Goal: Task Accomplishment & Management: Manage account settings

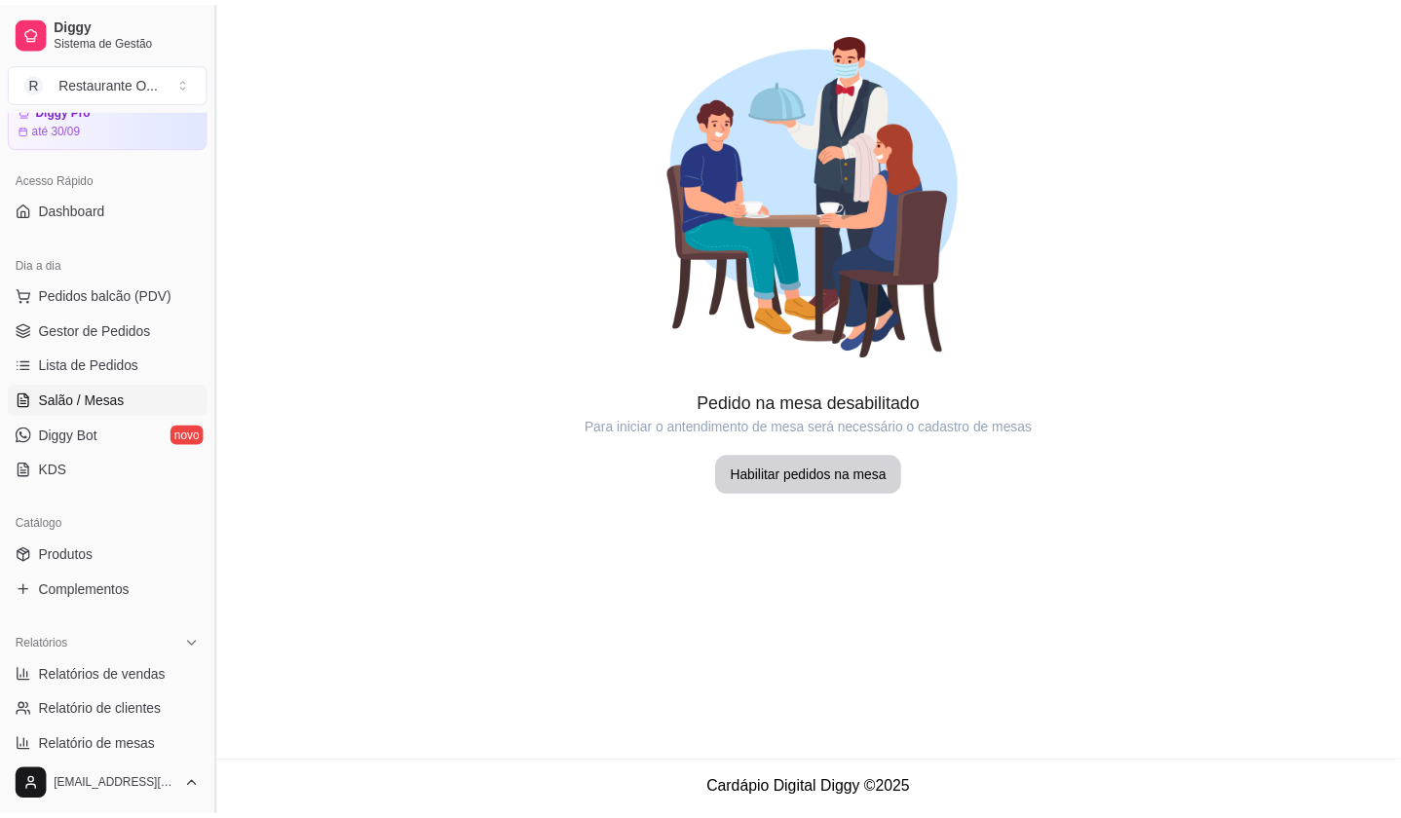
scroll to position [108, 0]
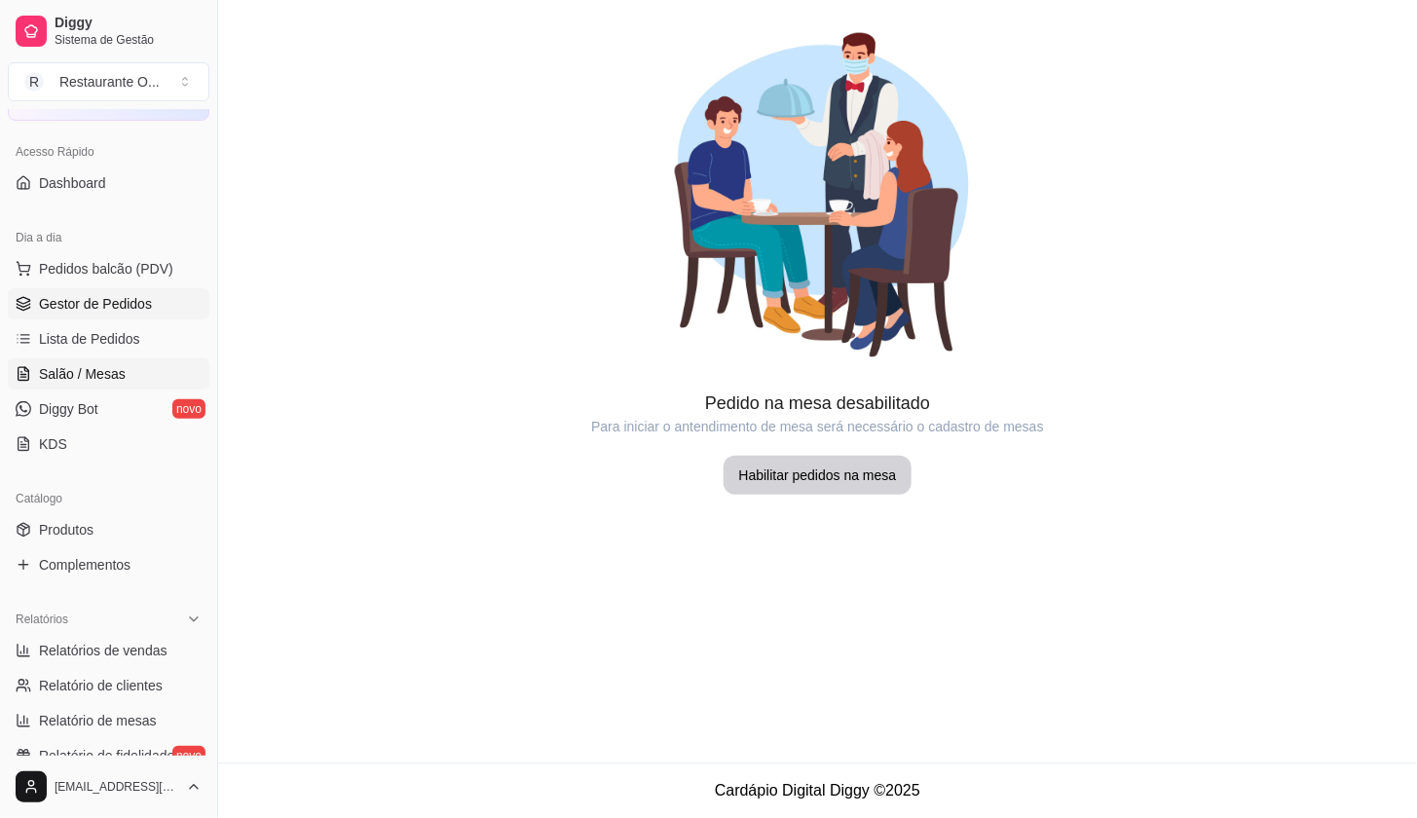
click at [163, 312] on link "Gestor de Pedidos" at bounding box center [109, 303] width 202 height 31
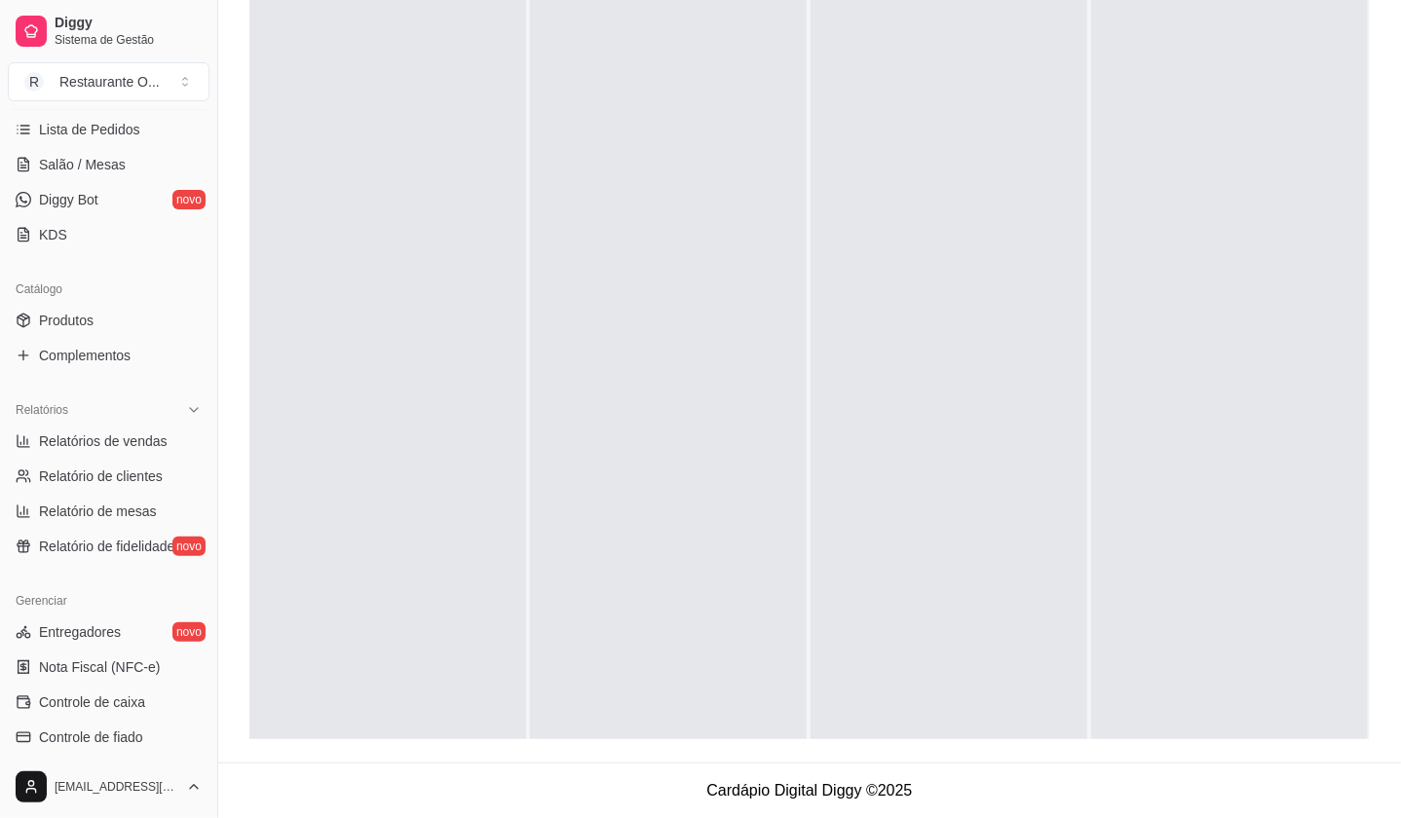
scroll to position [324, 0]
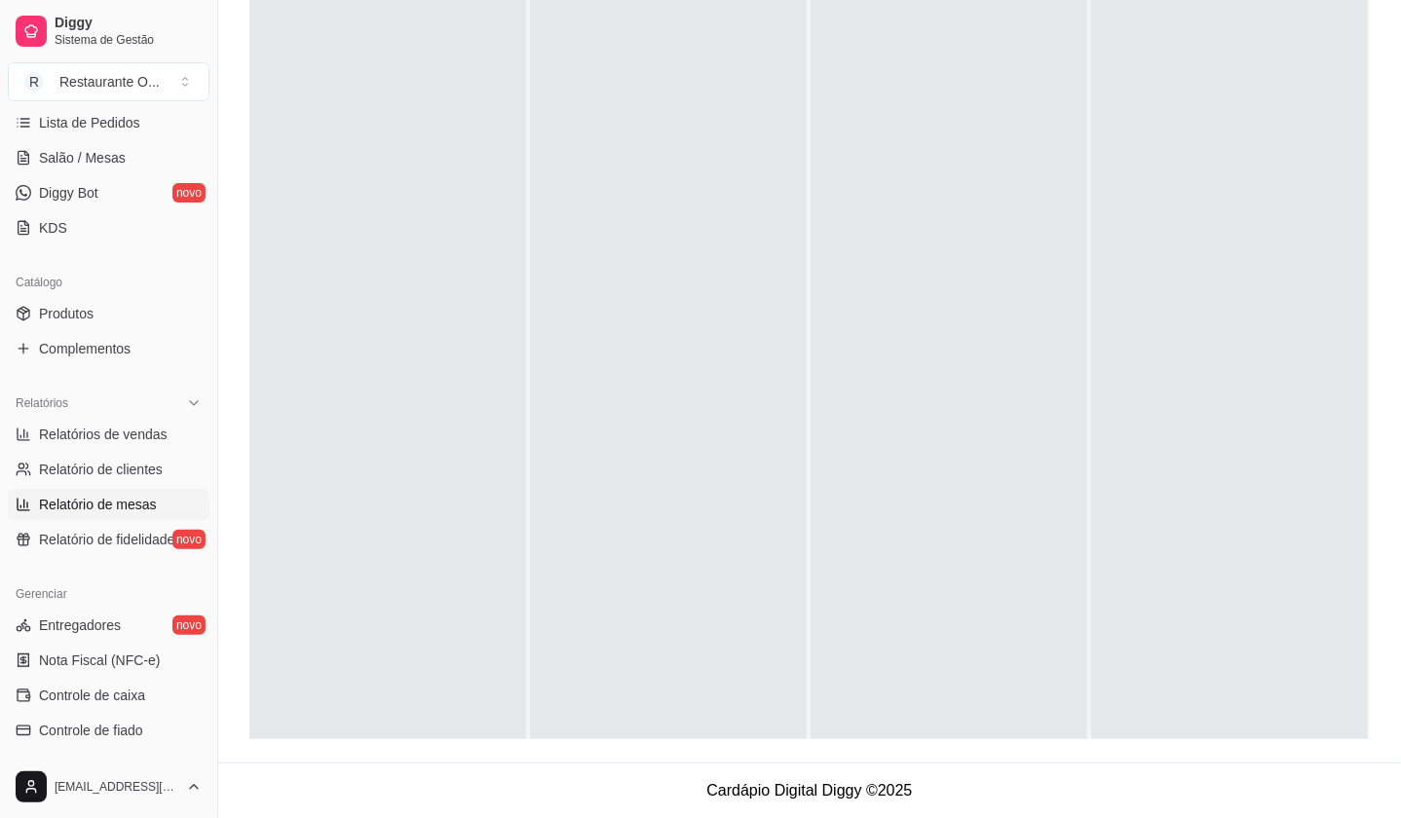
click at [119, 495] on span "Relatório de mesas" at bounding box center [98, 504] width 118 height 19
select select "TOTAL_OF_ORDERS"
select select "7"
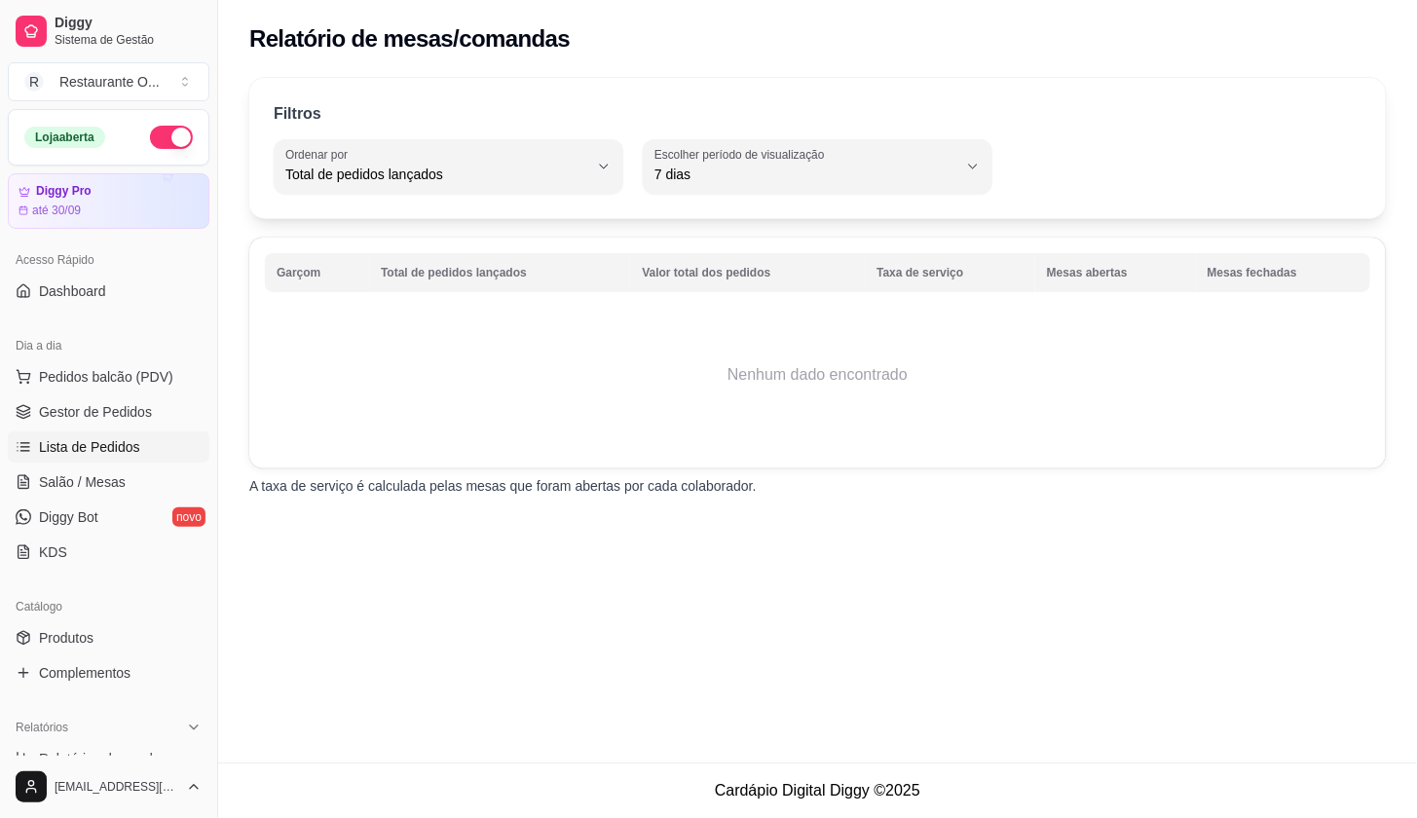
click at [61, 447] on span "Lista de Pedidos" at bounding box center [89, 446] width 101 height 19
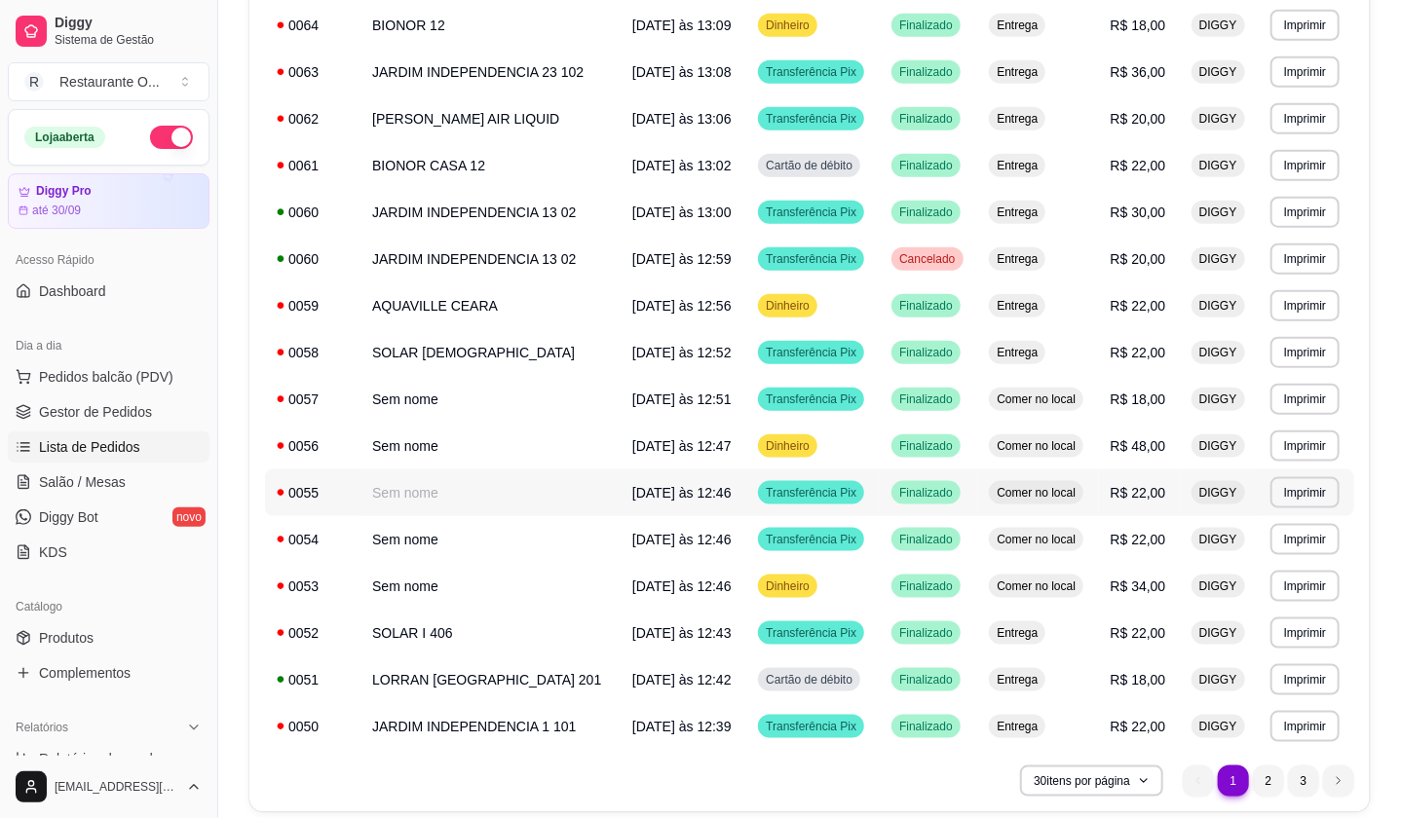
scroll to position [1005, 0]
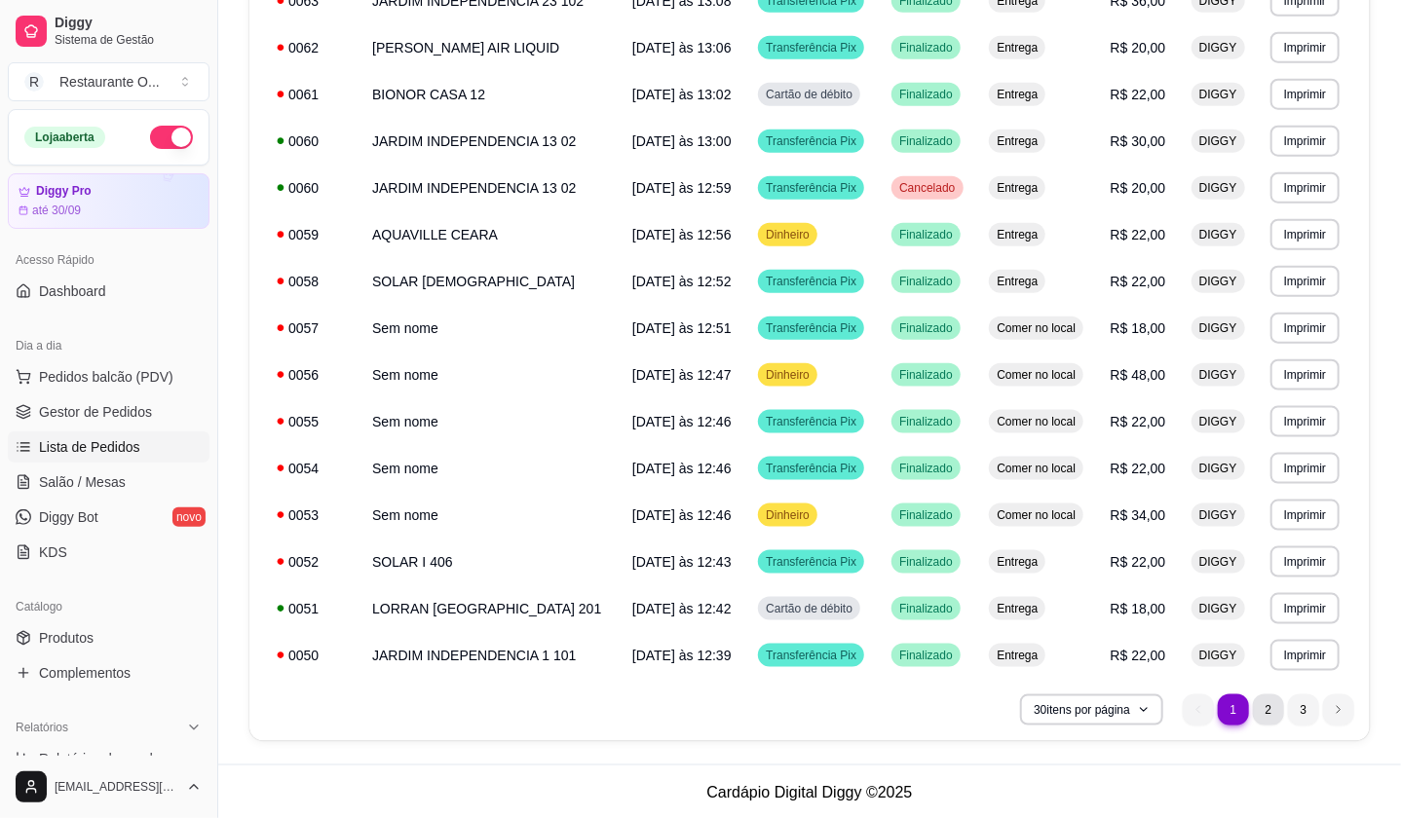
click at [1268, 708] on li "2" at bounding box center [1268, 710] width 31 height 31
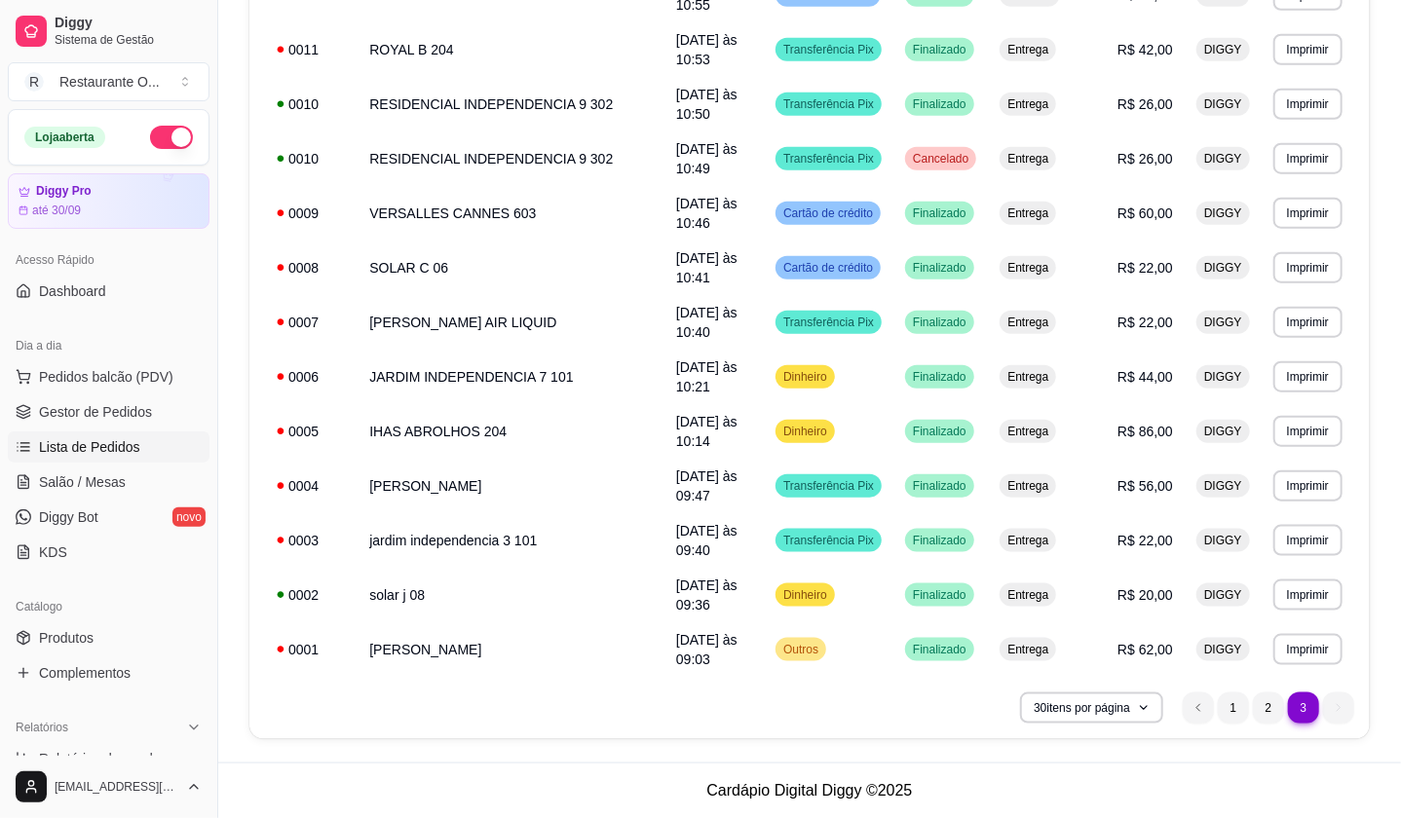
scroll to position [678, 0]
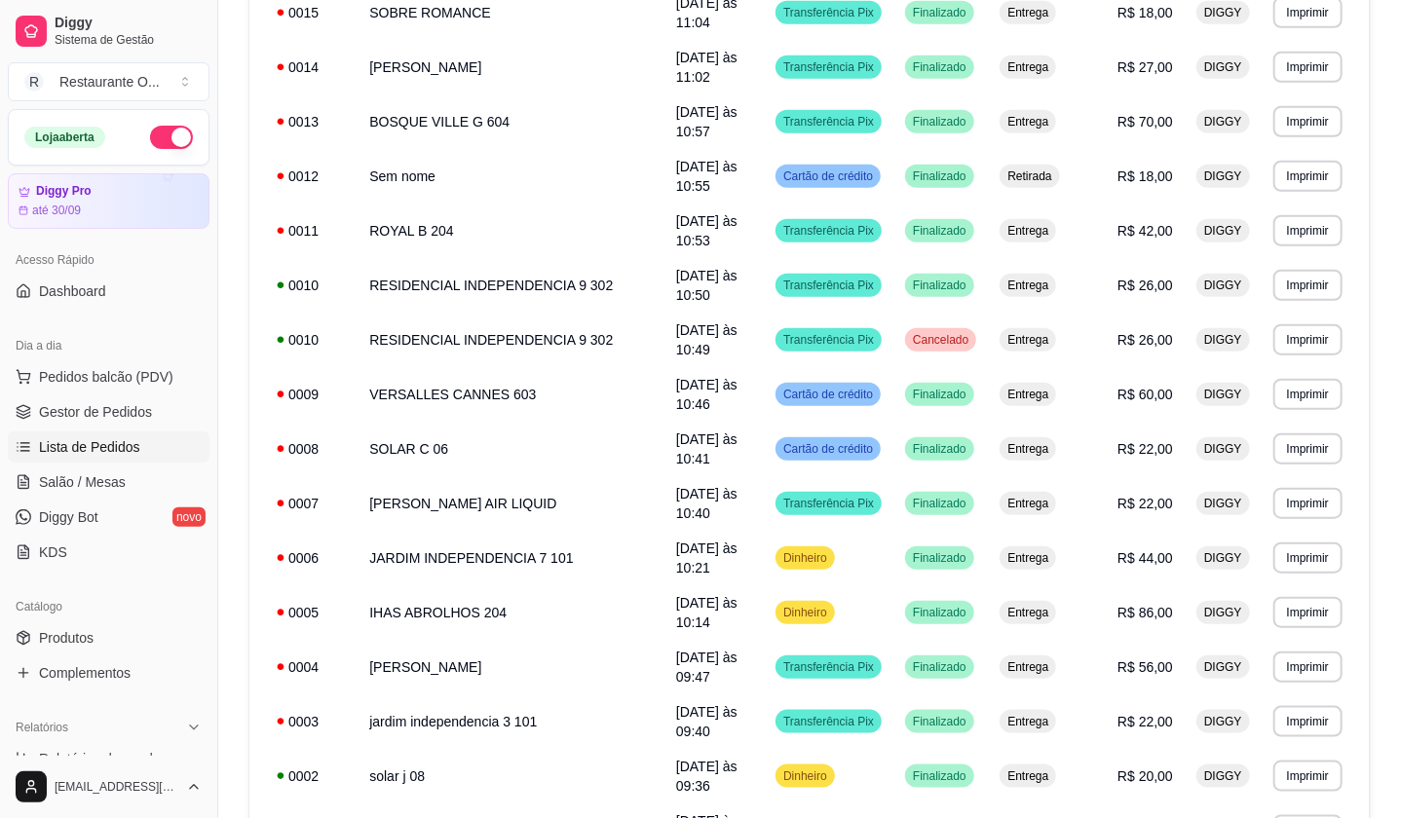
click at [1303, 737] on div "**********" at bounding box center [809, 232] width 1120 height 1377
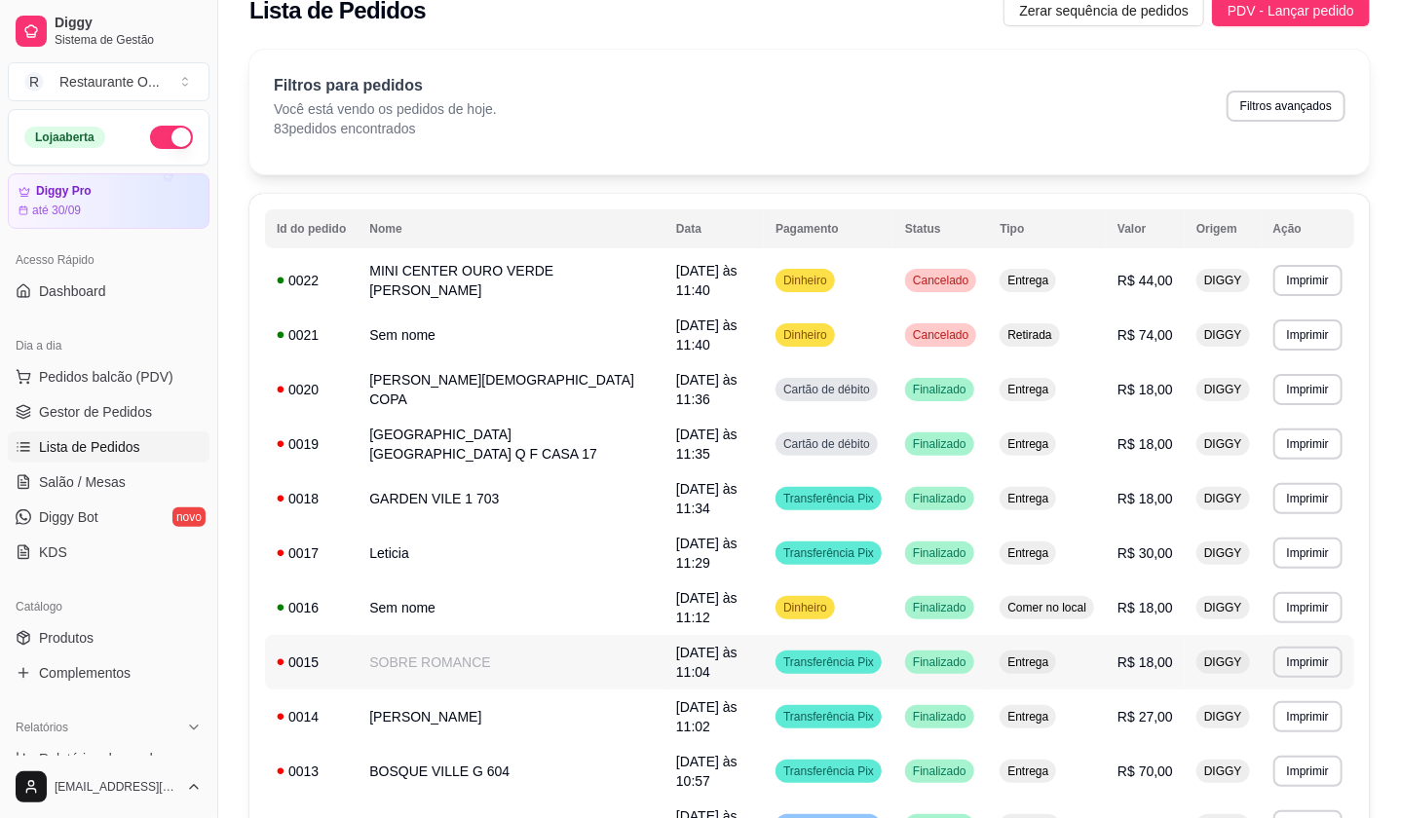
scroll to position [0, 0]
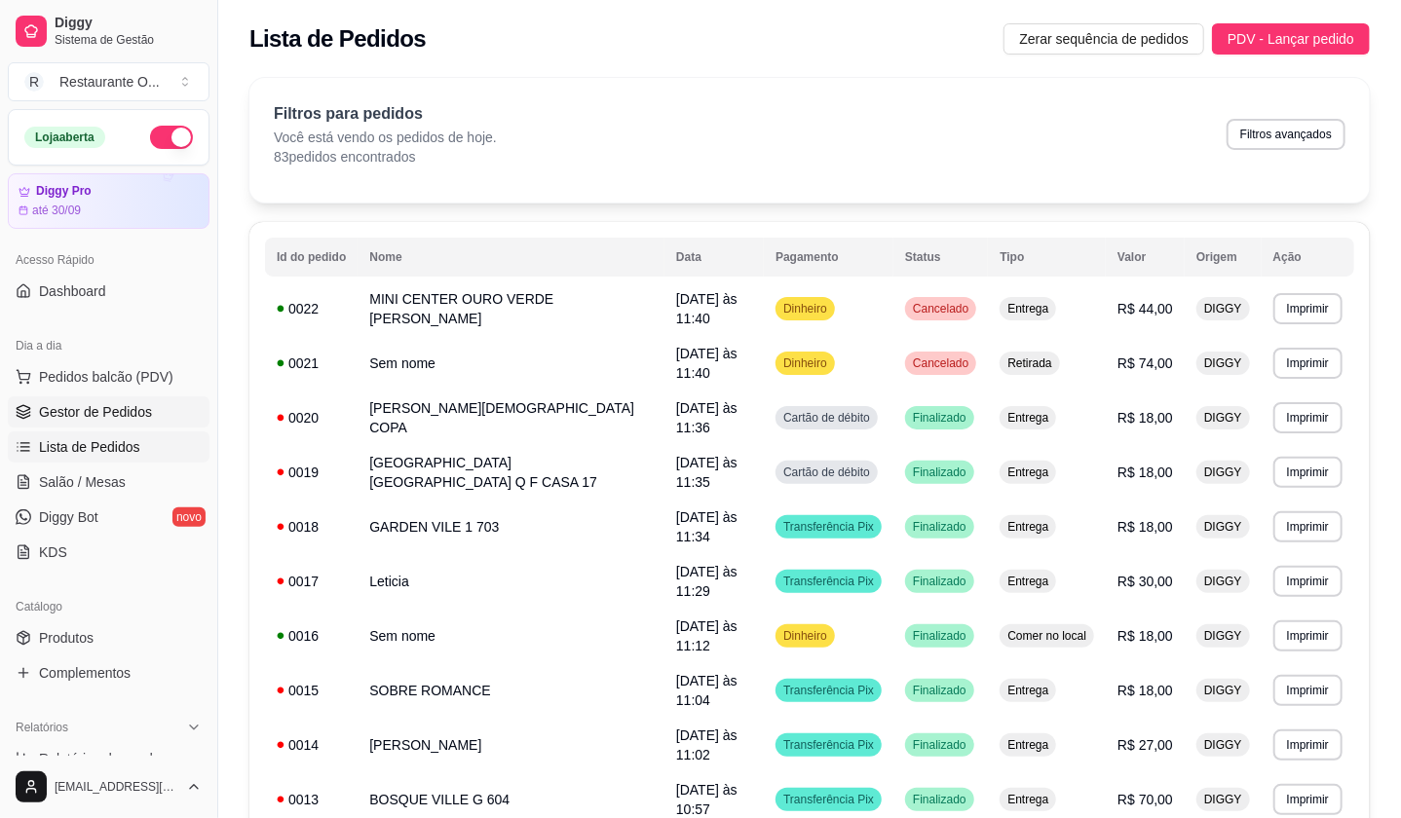
click at [164, 402] on link "Gestor de Pedidos" at bounding box center [109, 412] width 202 height 31
